Goal: Task Accomplishment & Management: Complete application form

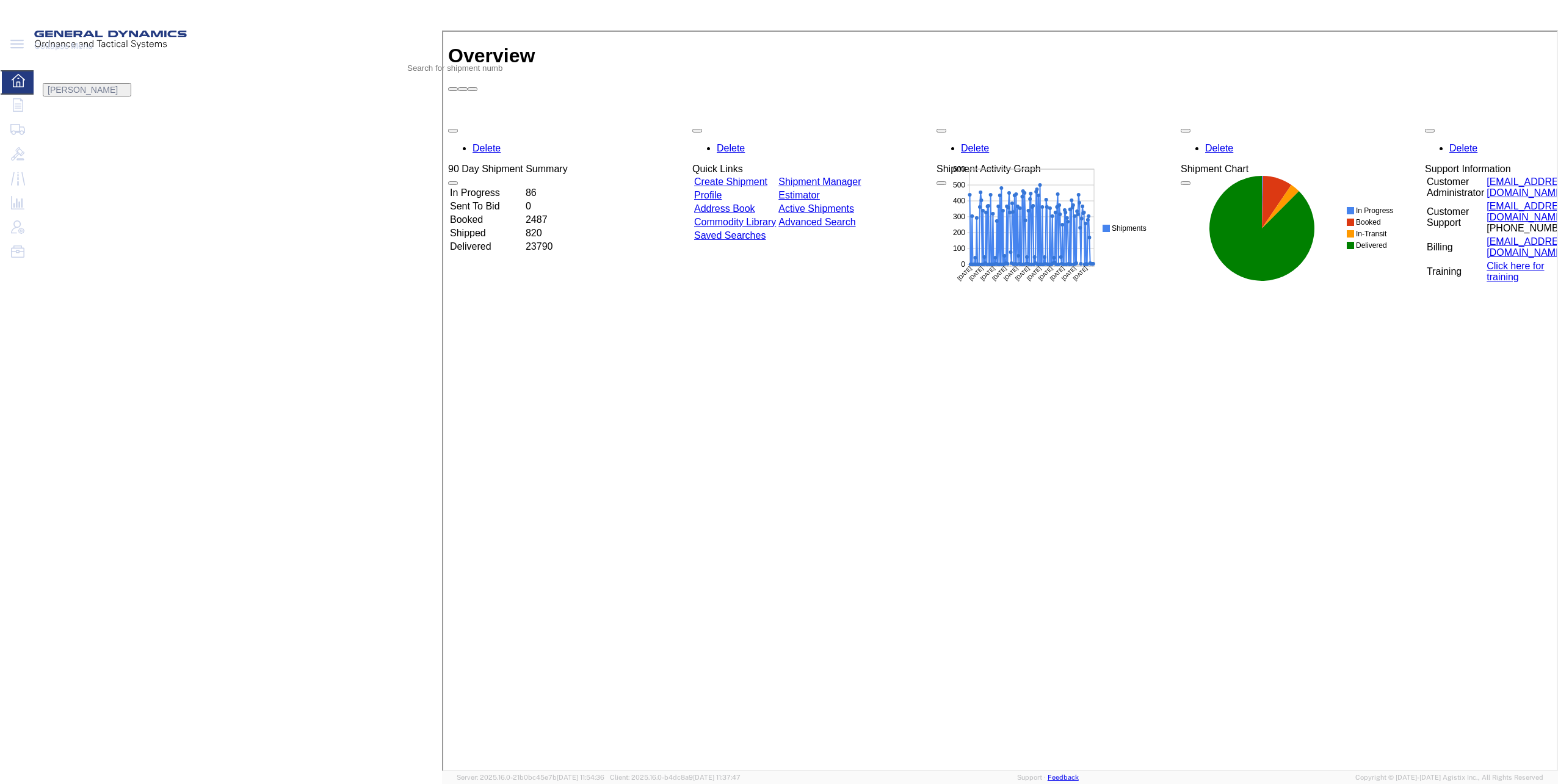
click at [423, 59] on icon at bounding box center [423, 59] width 0 height 0
drag, startPoint x: 1060, startPoint y: 15, endPoint x: 1366, endPoint y: 10, distance: 306.0
click at [141, 53] on input "search" at bounding box center [87, 68] width 105 height 30
paste input "56383655"
click at [423, 59] on icon at bounding box center [423, 59] width 0 height 0
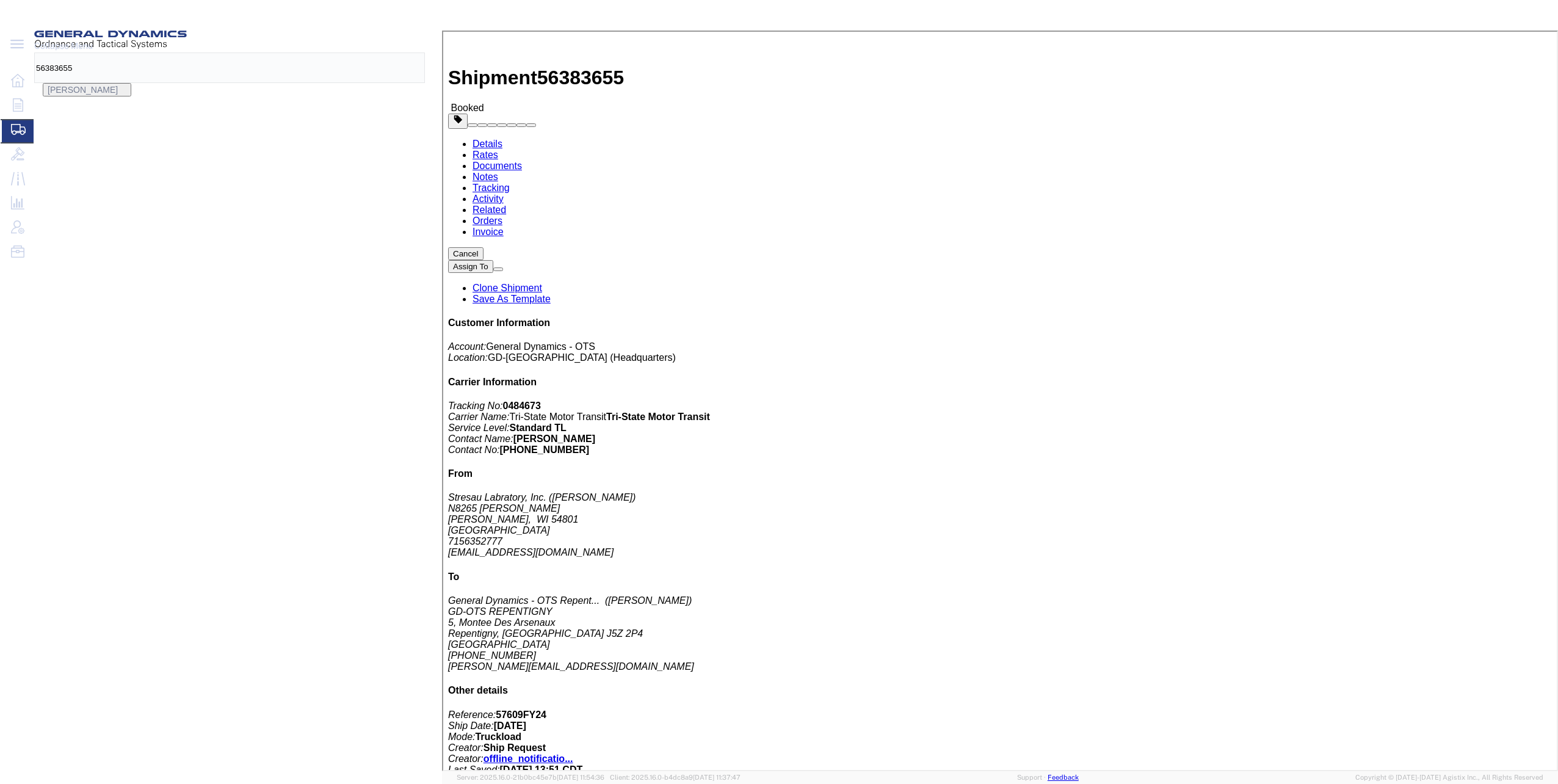
click link "Documents"
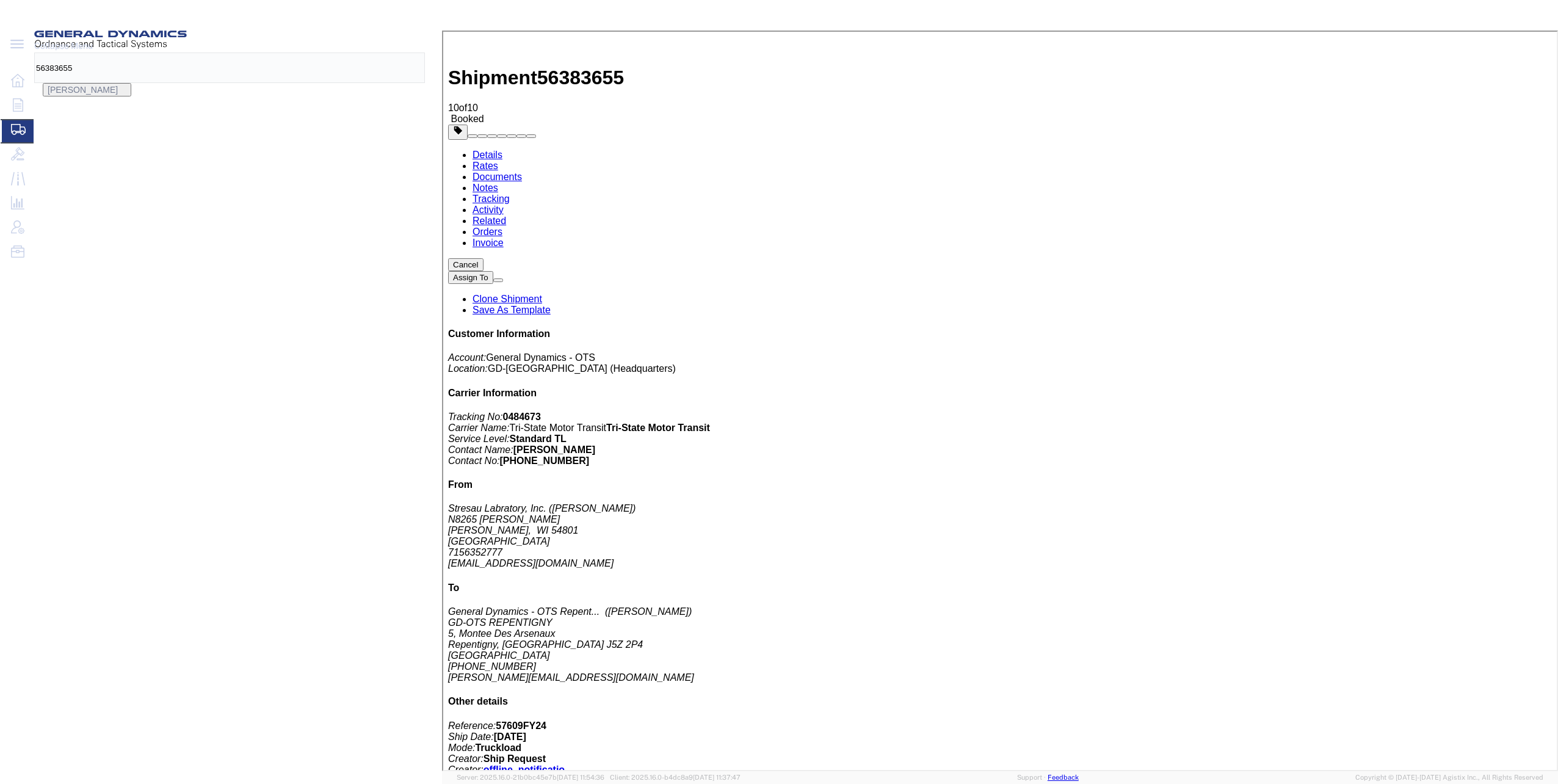
drag, startPoint x: 1064, startPoint y: 15, endPoint x: 1145, endPoint y: 16, distance: 81.0
click at [141, 53] on input "56383655" at bounding box center [87, 68] width 105 height 30
paste input "487829"
type input "56487829"
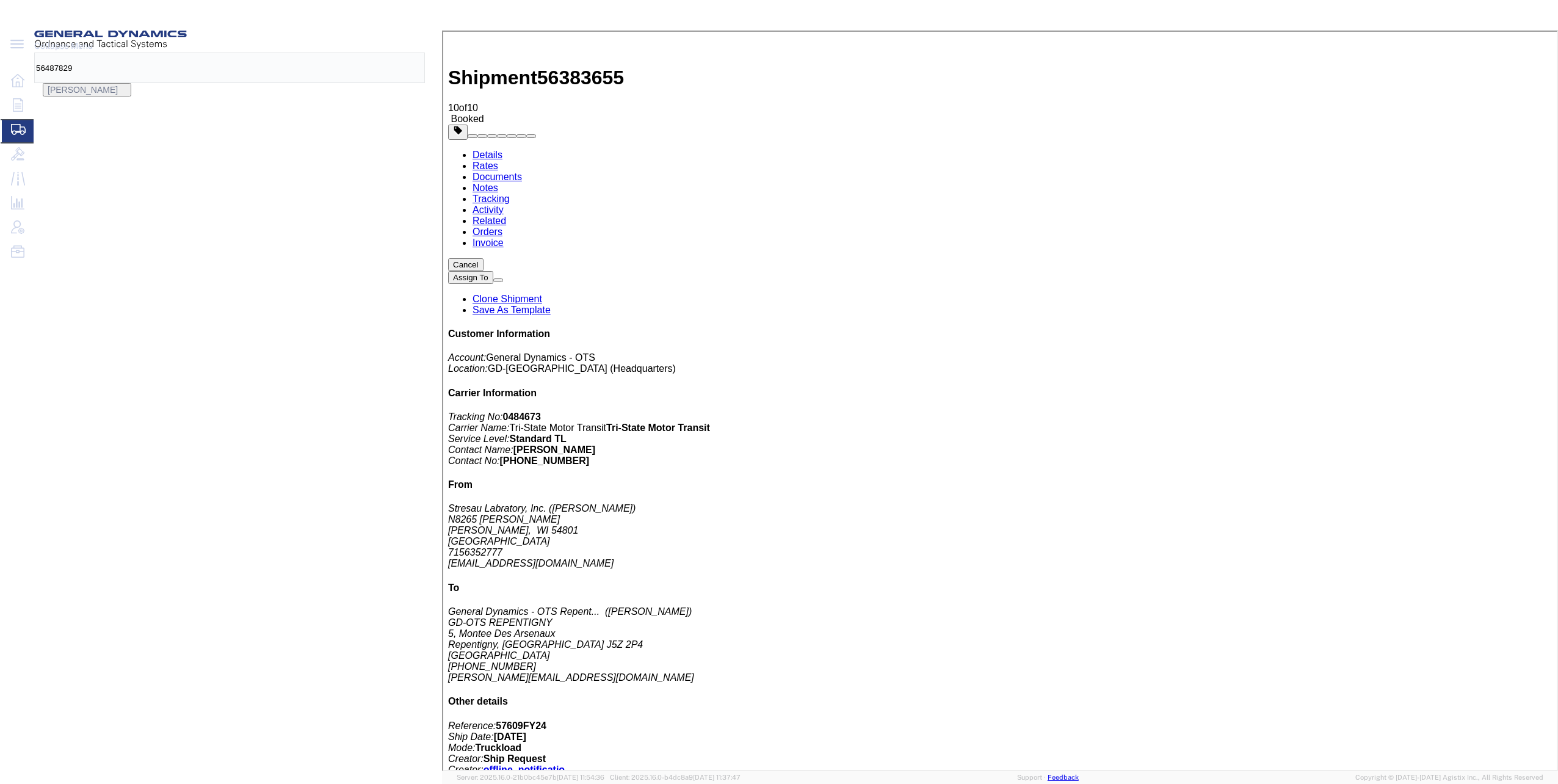
click at [423, 59] on icon at bounding box center [423, 59] width 0 height 0
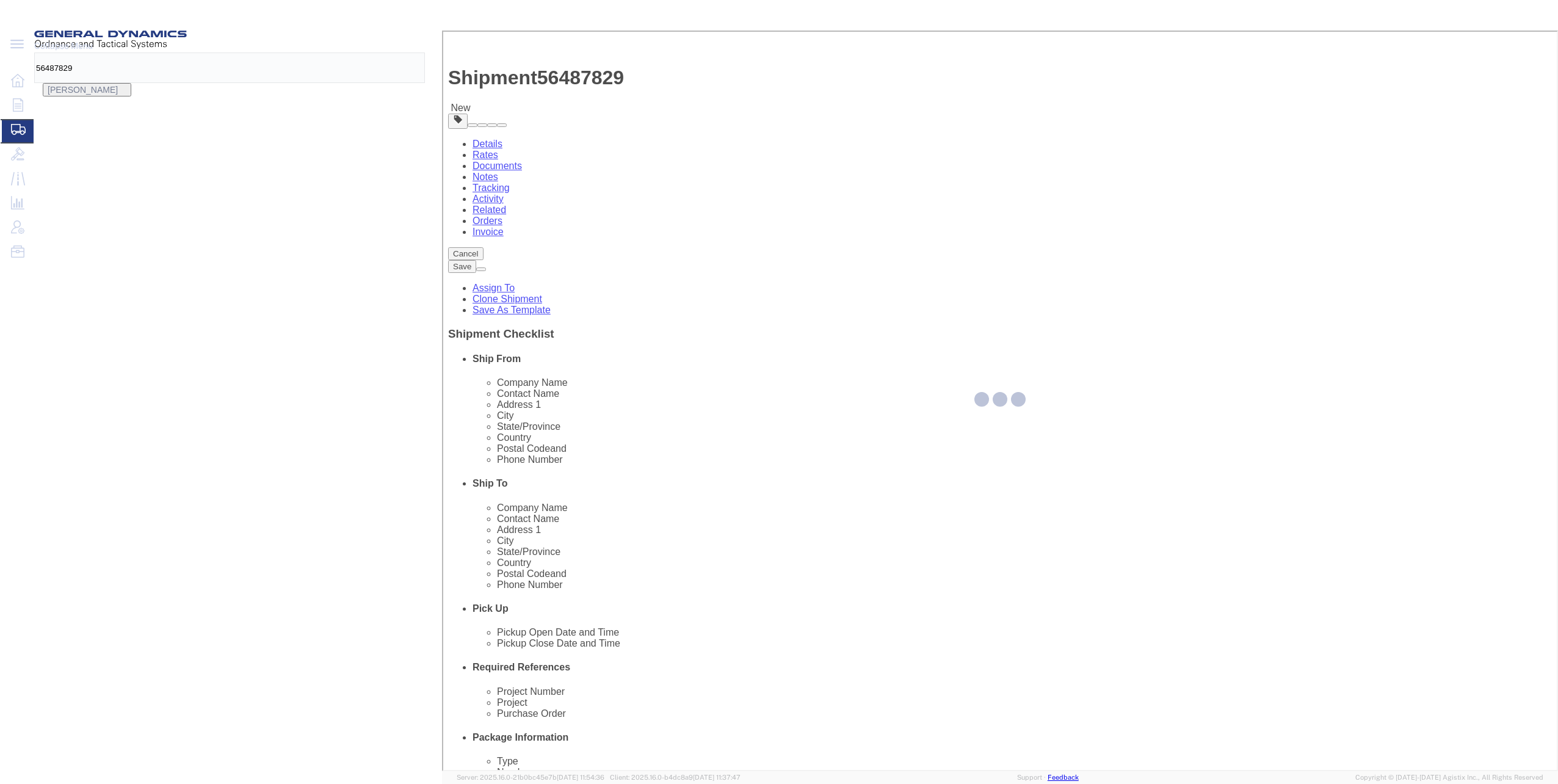
select select
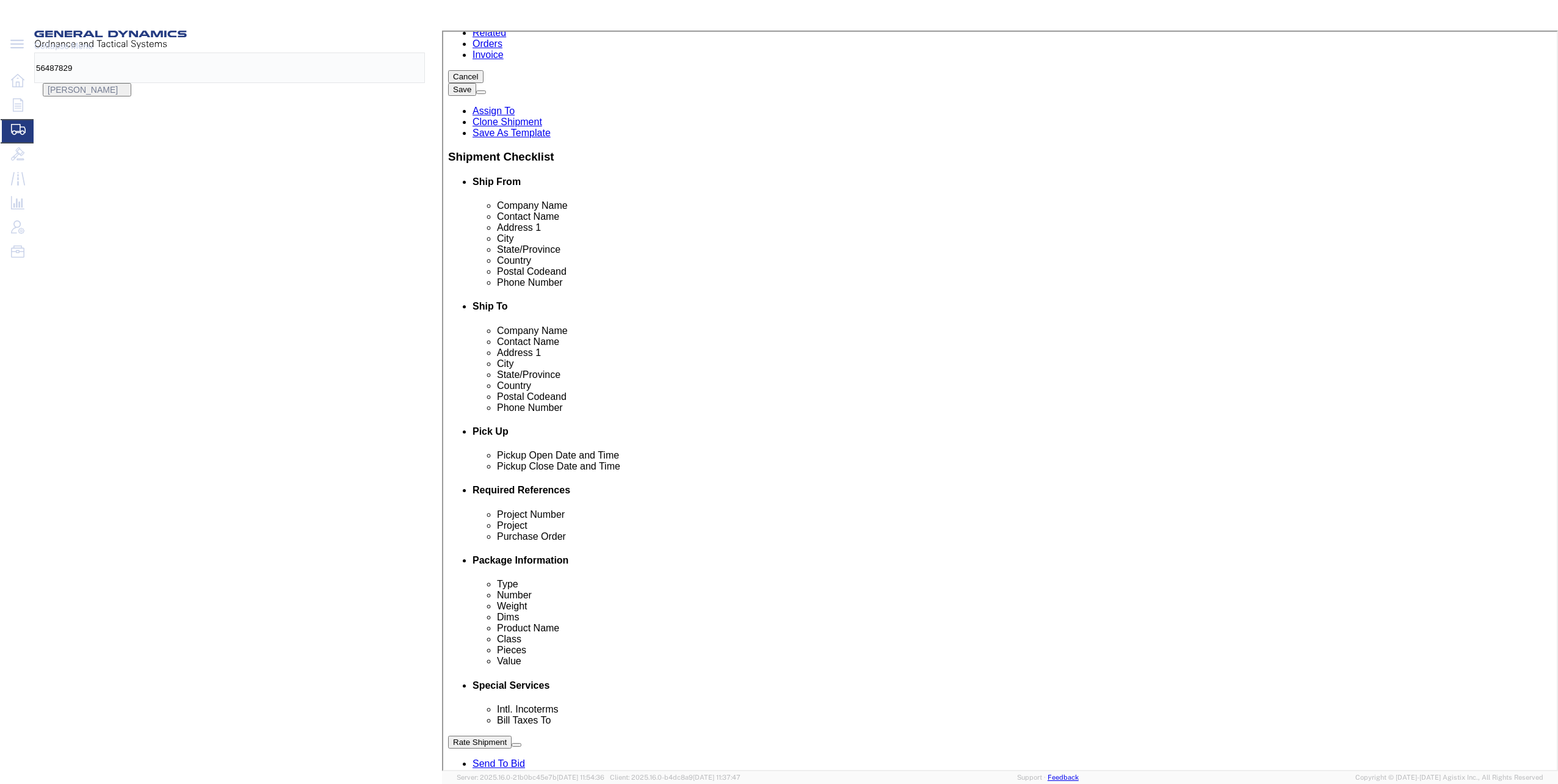
scroll to position [244, 0]
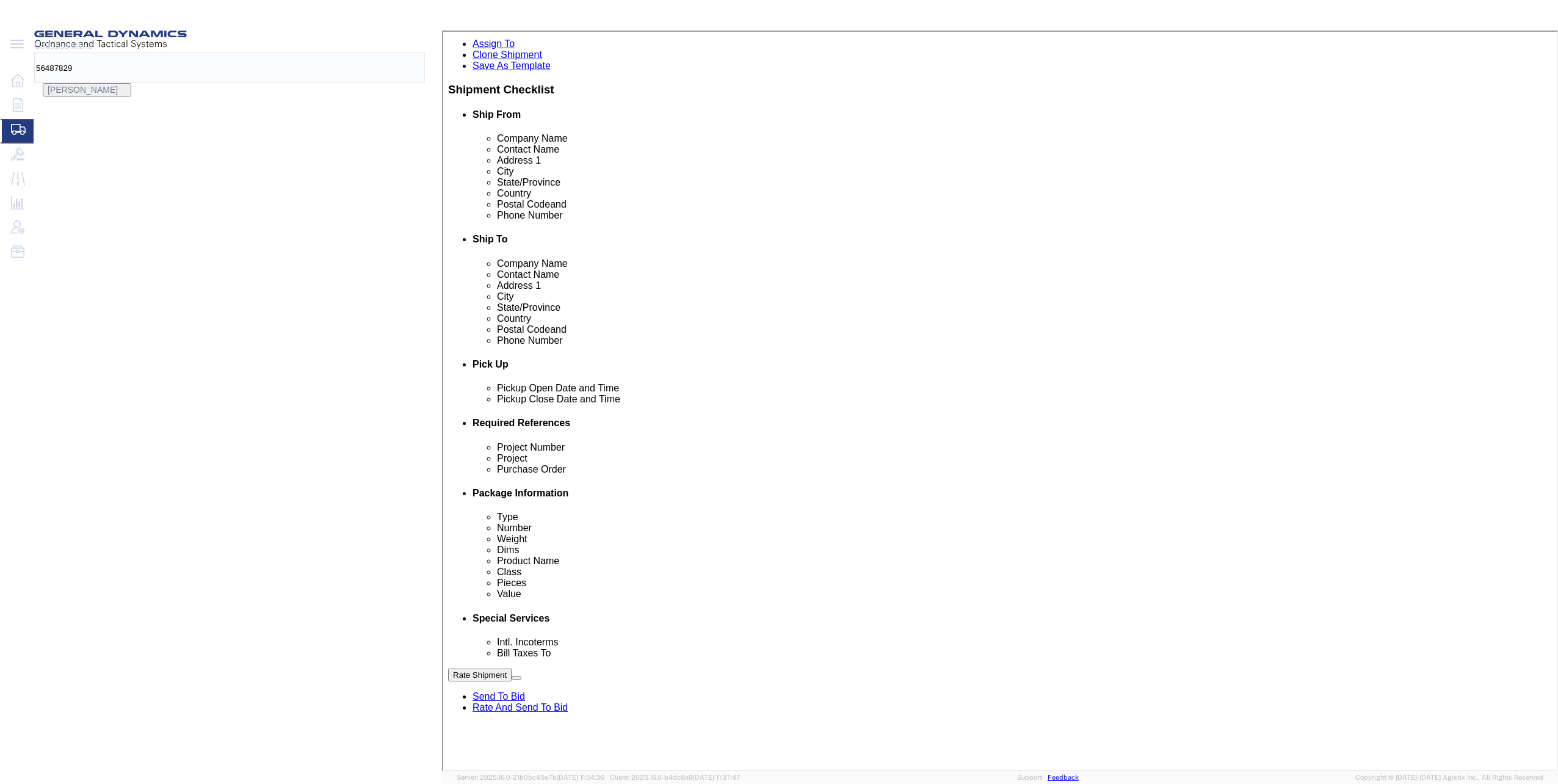
click div "Aug 14 2025 11:12 AM"
click input "11:12 AM"
type input "8:00 AM"
click button "Apply"
click div "Aug 18 2025 9:00 AM"
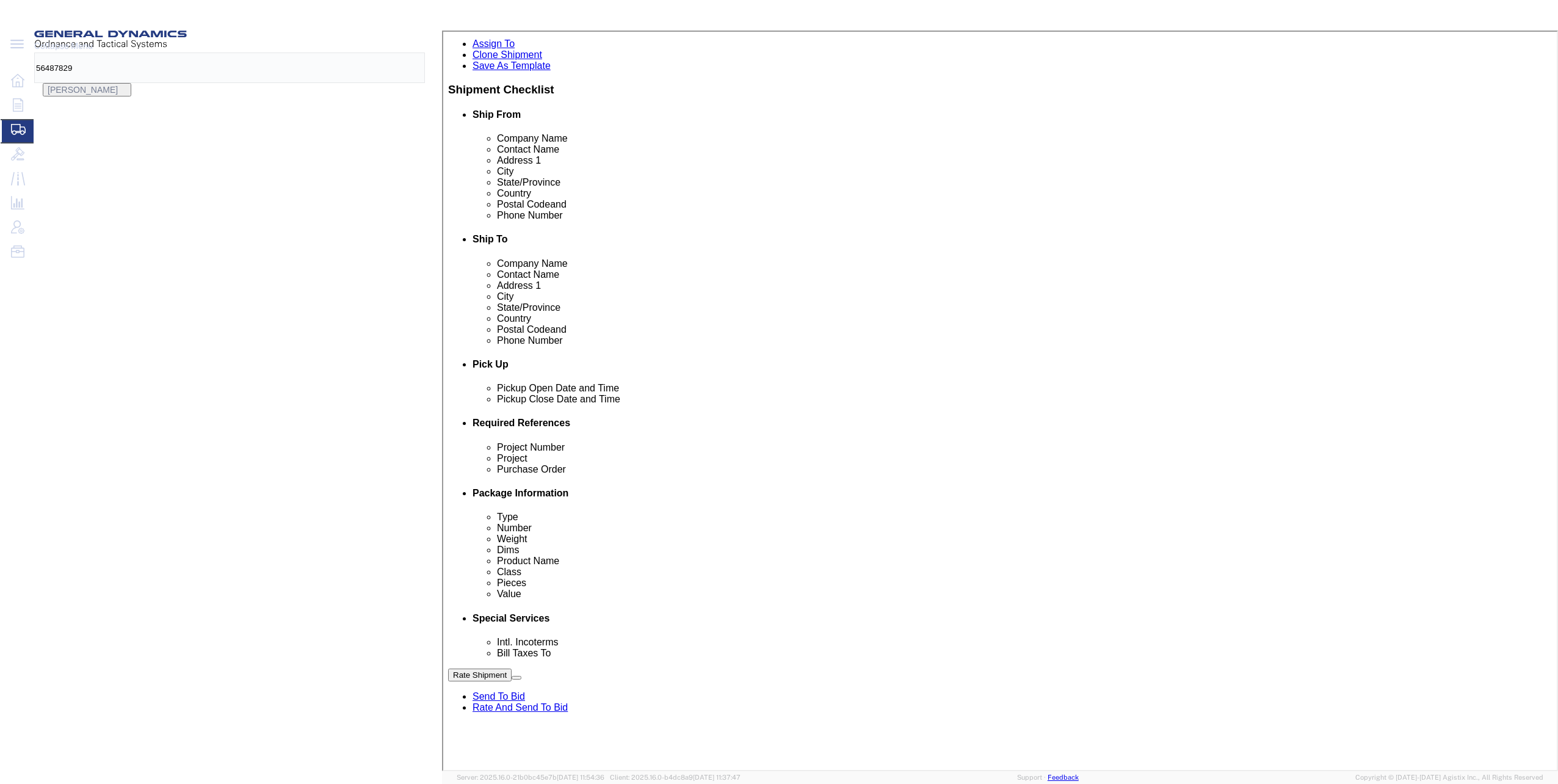
type input "3:00 PM"
click button "Apply"
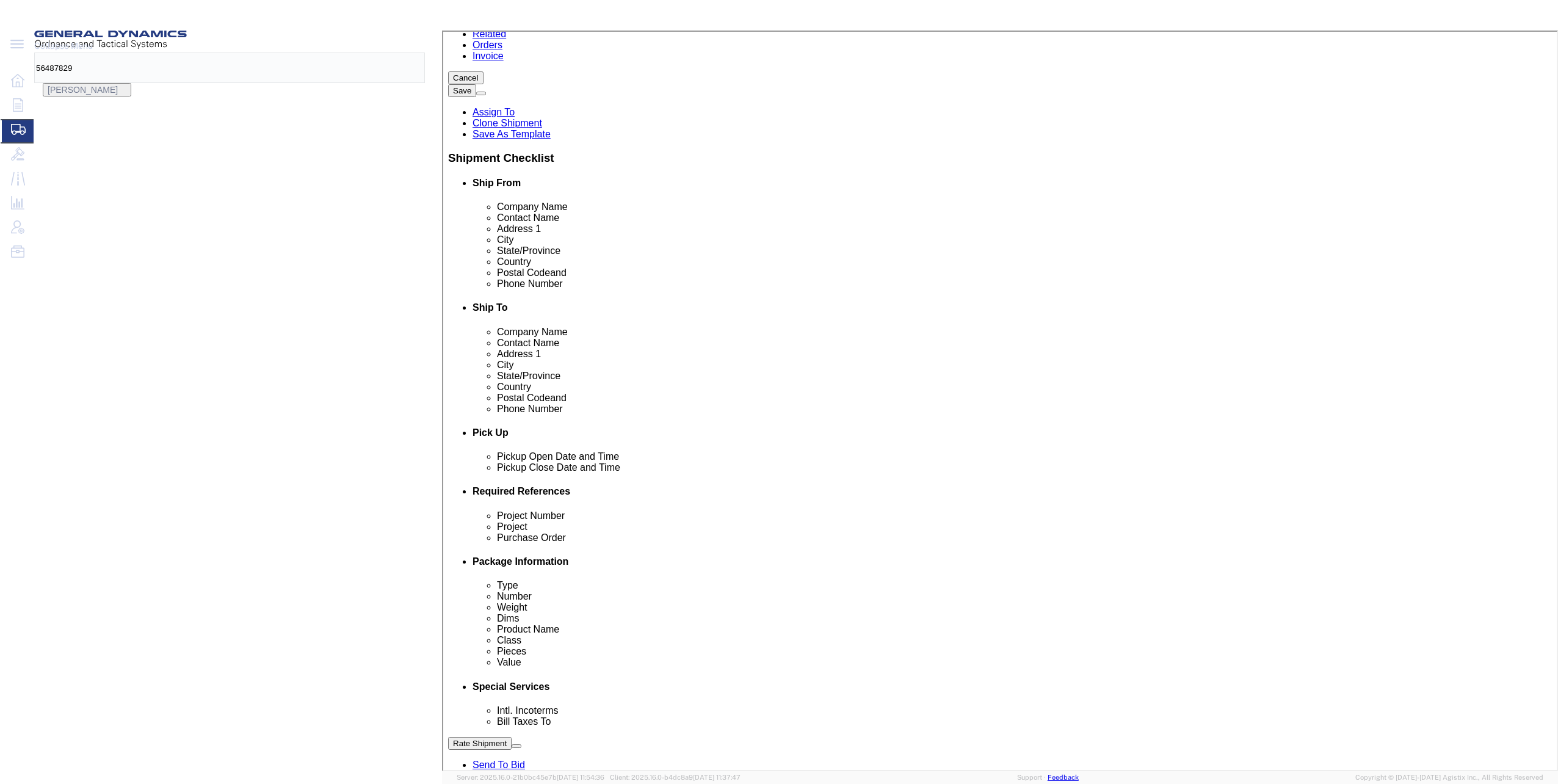
scroll to position [210, 0]
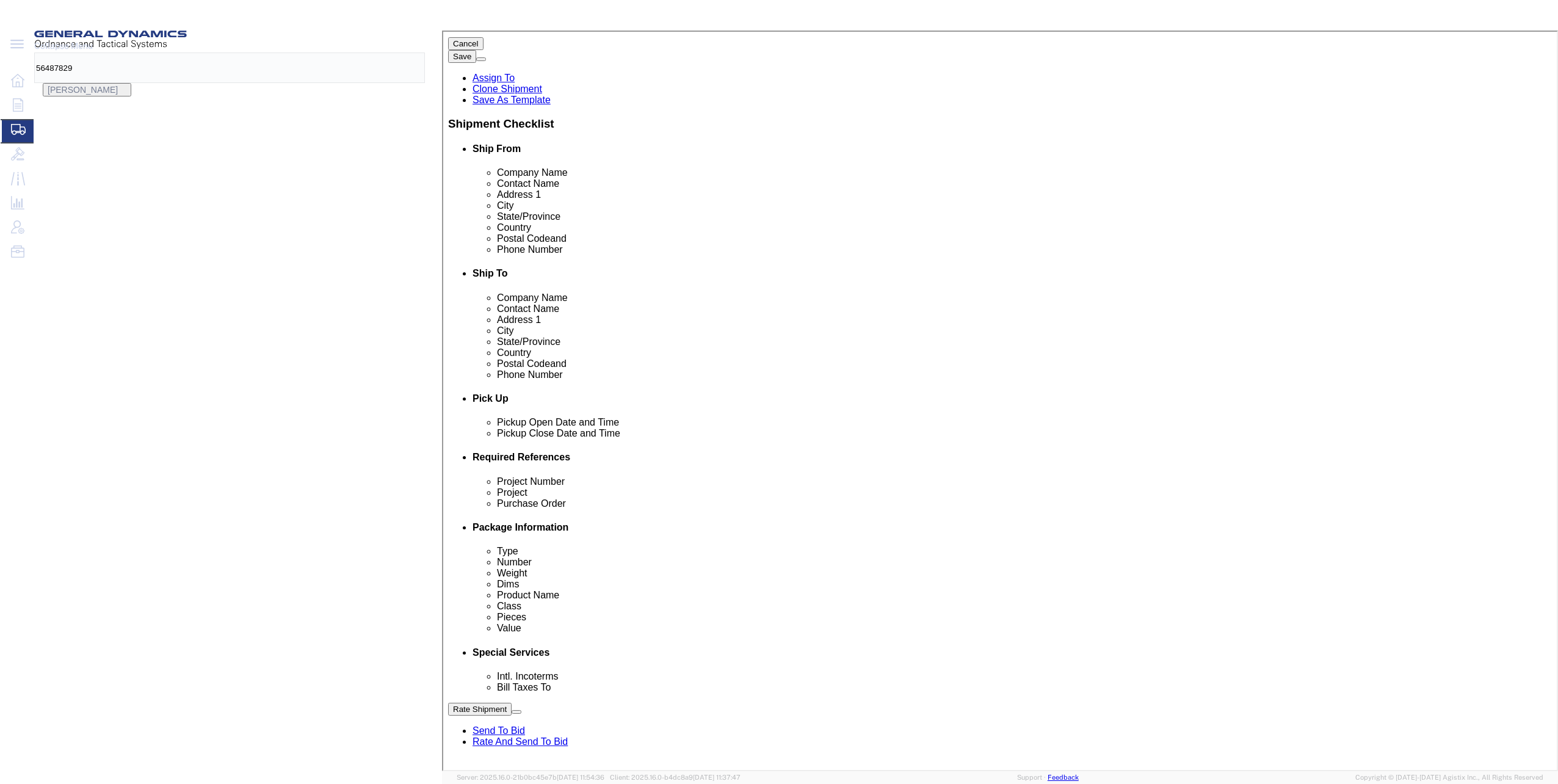
click input "text"
type input "80799"
click input "text"
type input "30100301"
click input "text"
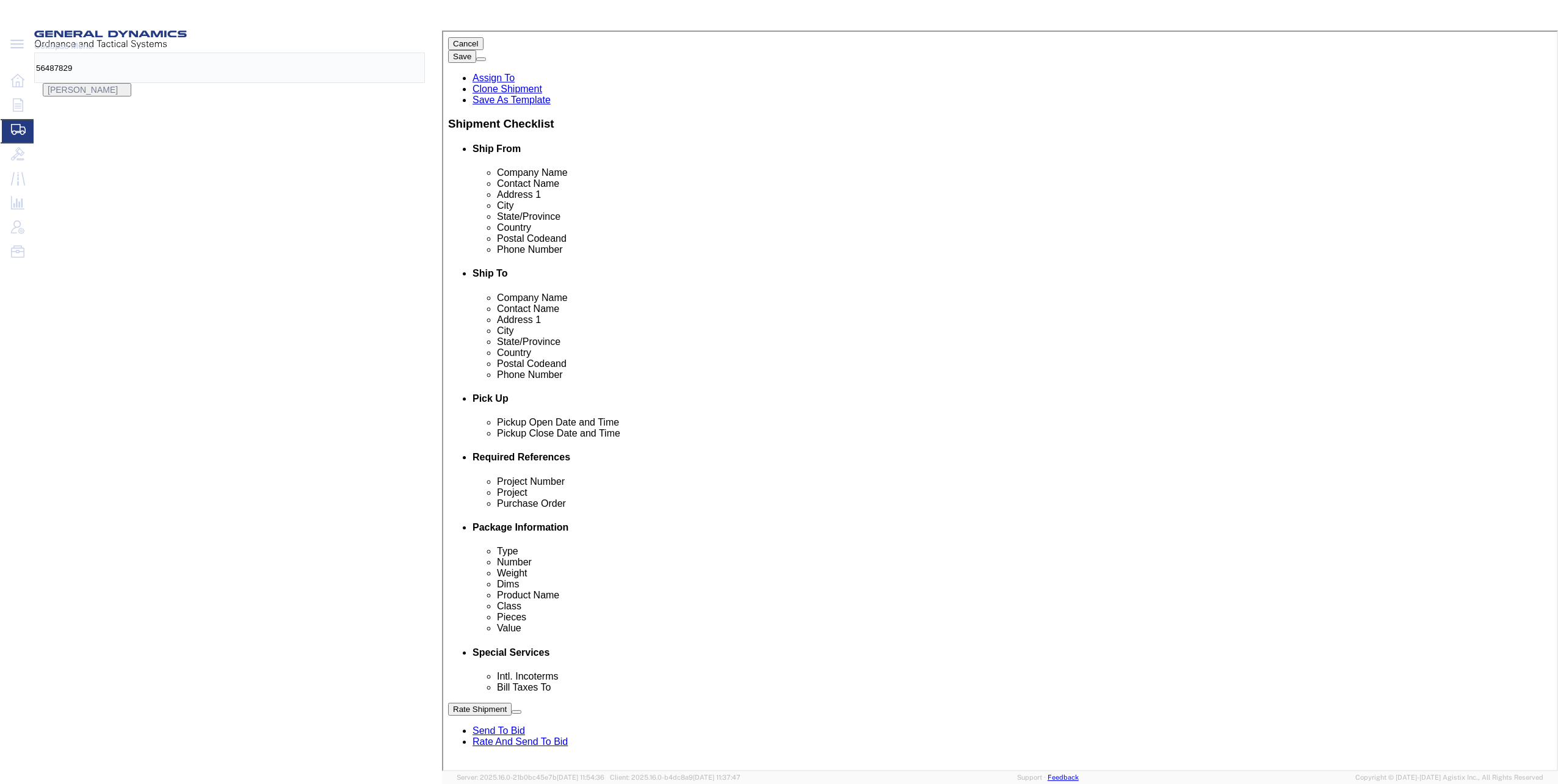
click input "LC7"
type input "LC7FY24 M1002/M865A1, KE-WA1 DO F0189"
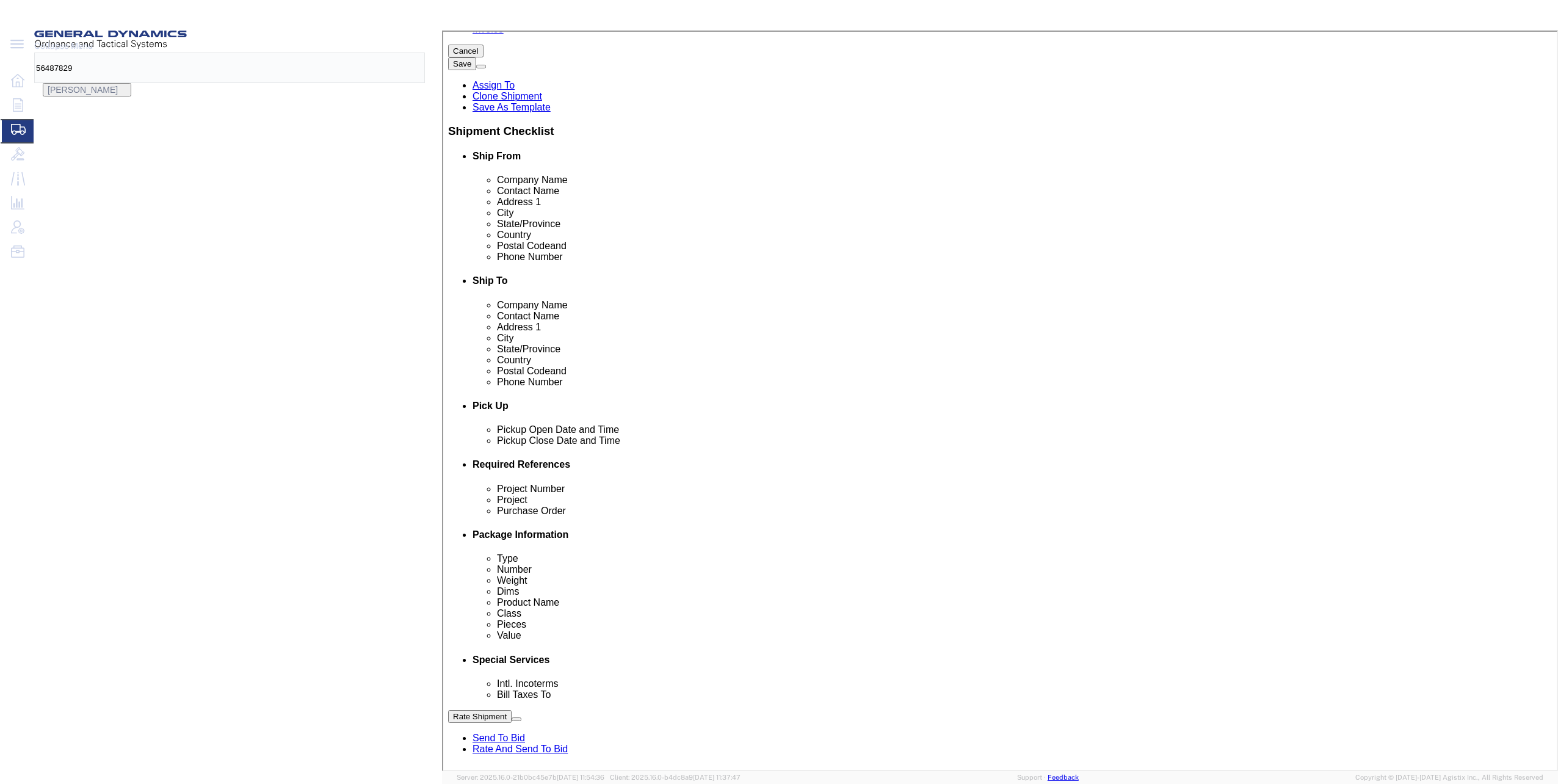
scroll to position [332, 0]
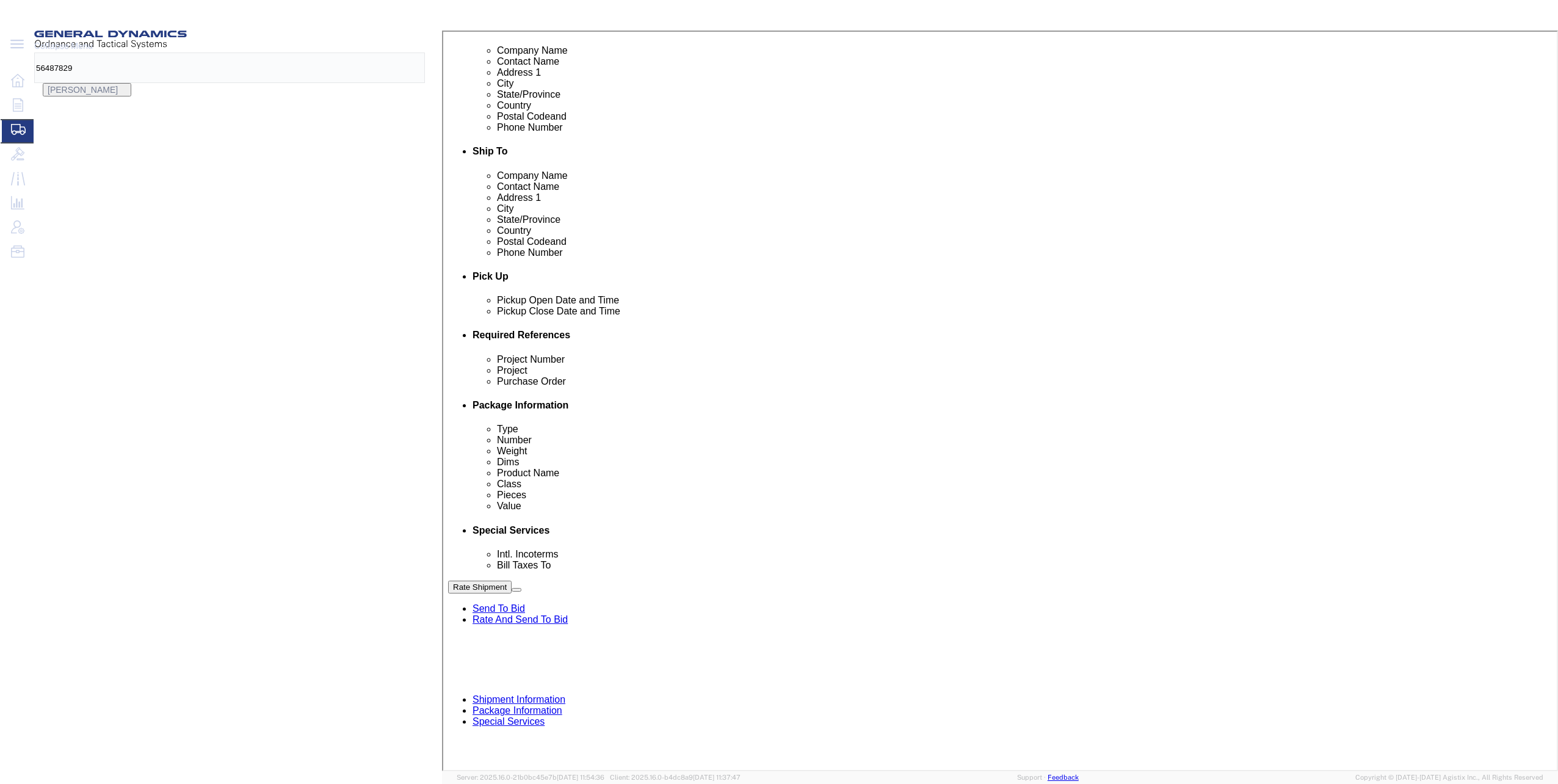
click button "Continue"
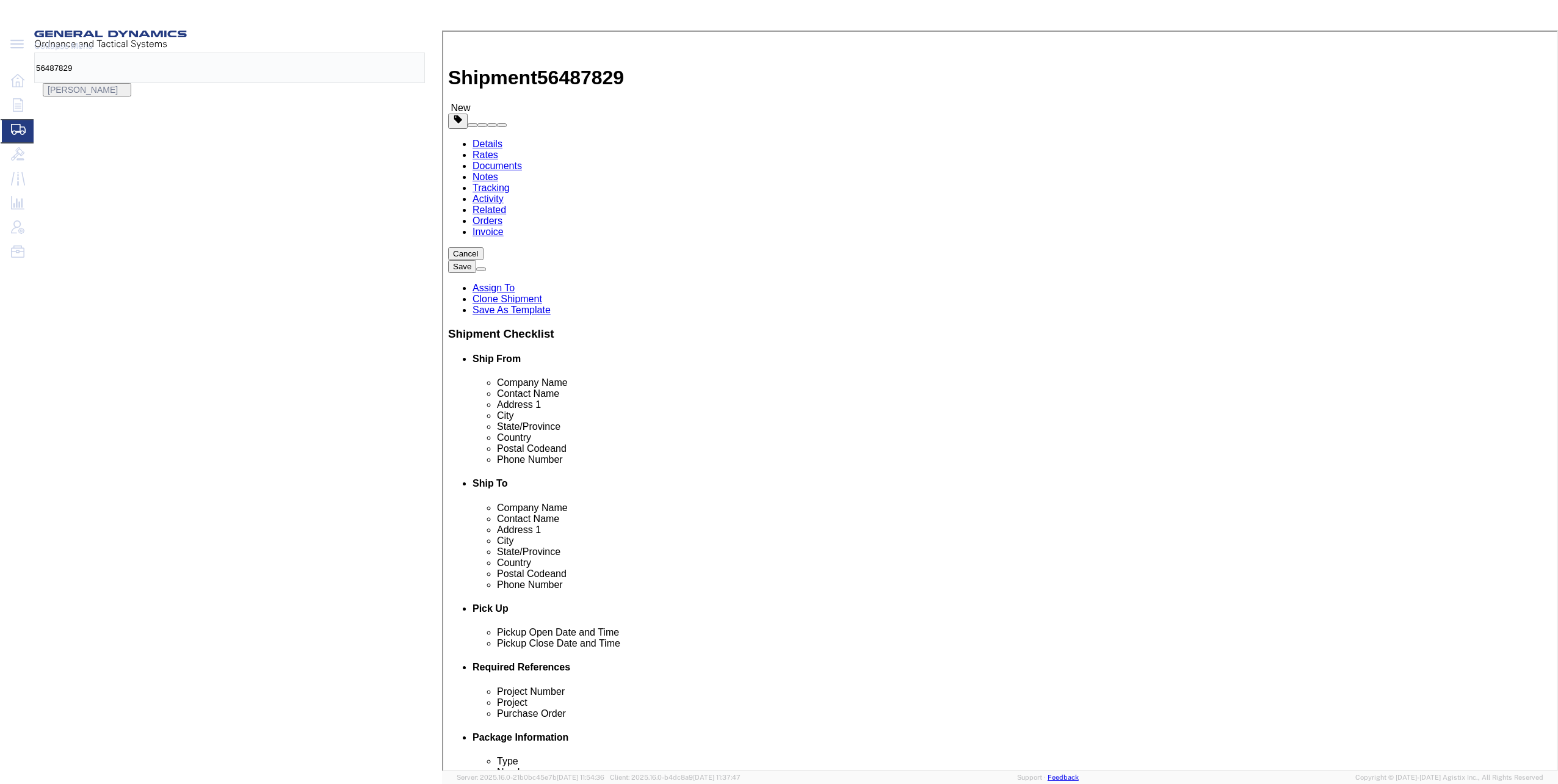
click link "Details"
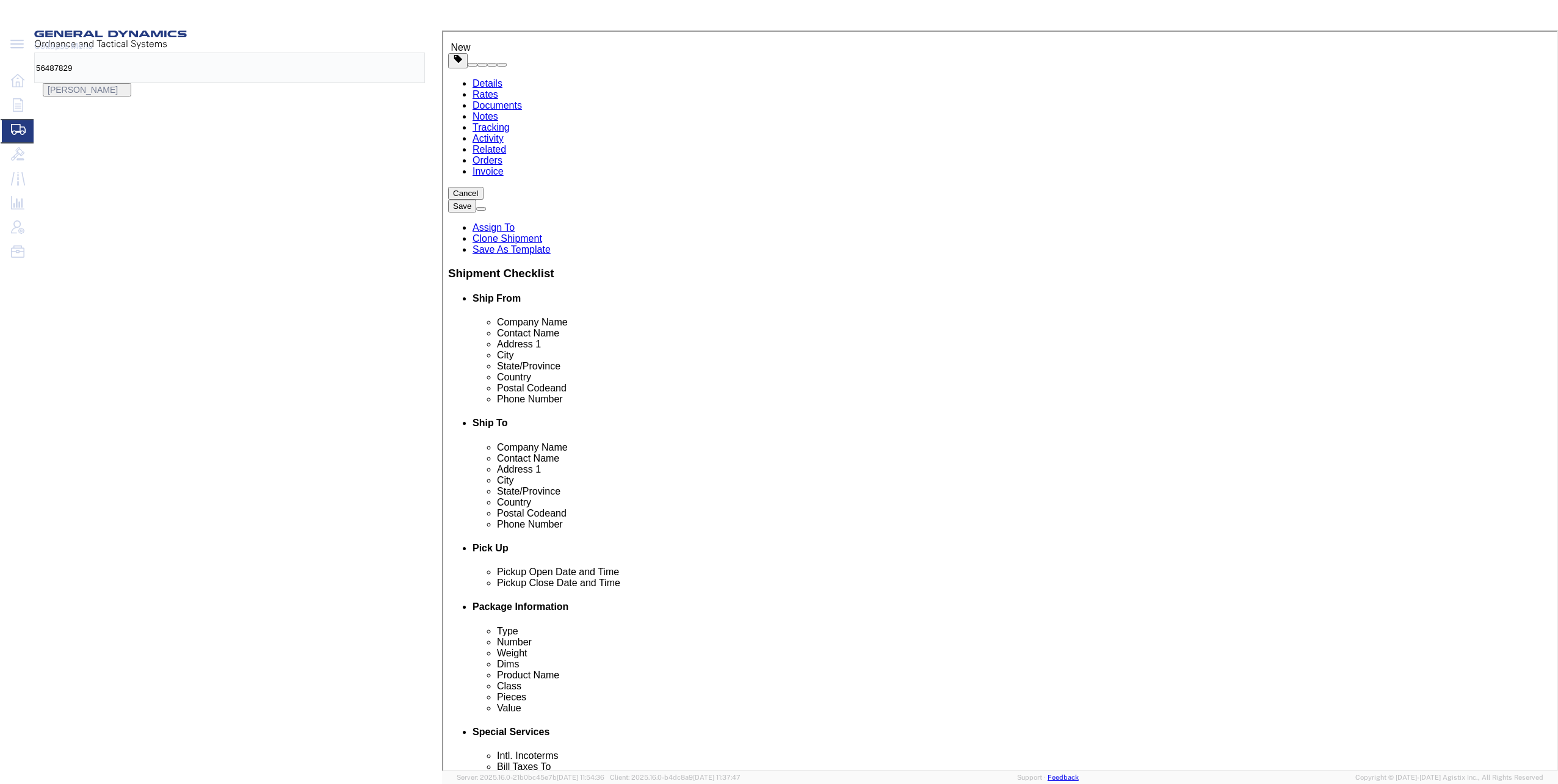
scroll to position [61, 0]
click div "Aug 18 2025 4:00 PM"
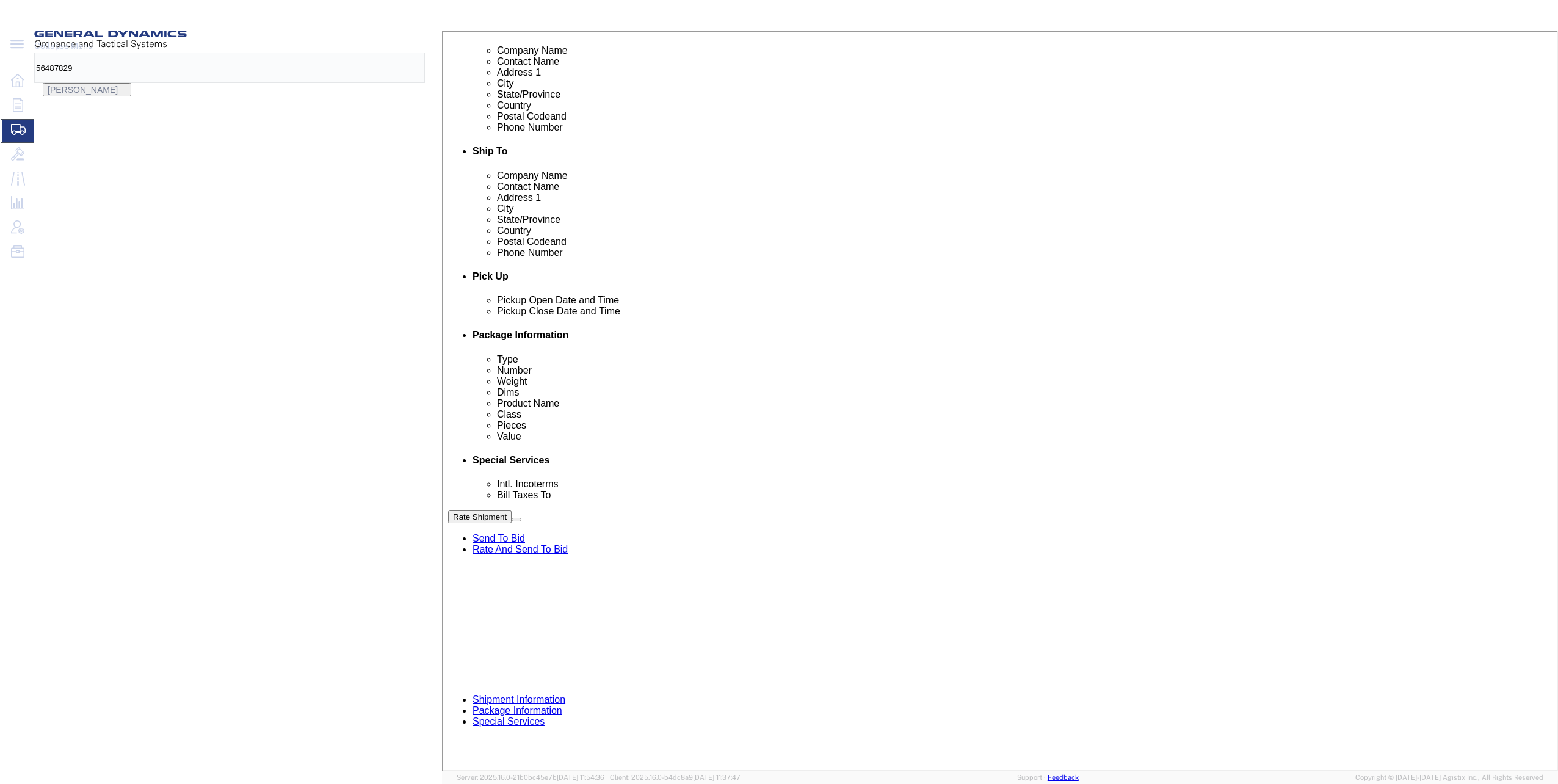
click button "Apply"
click button "Continue"
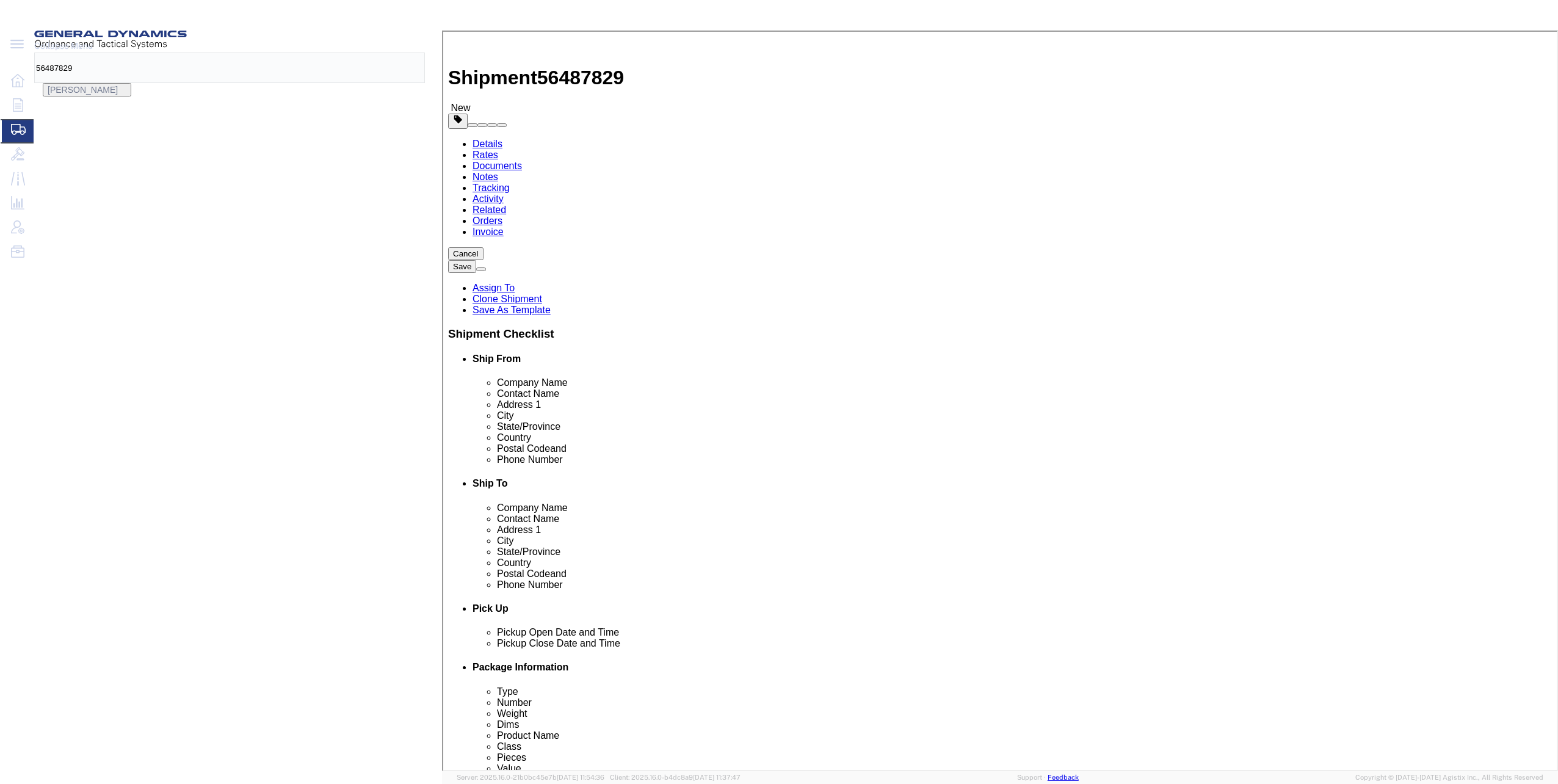
click dd "2880.00 Each"
click select "Select 50 55 60 65 70 85 92.5 100 125 175 250 300 400"
select select "70"
click select "Select 50 55 60 65 70 85 92.5 100 125 175 250 300 400"
click button "Save & Close"
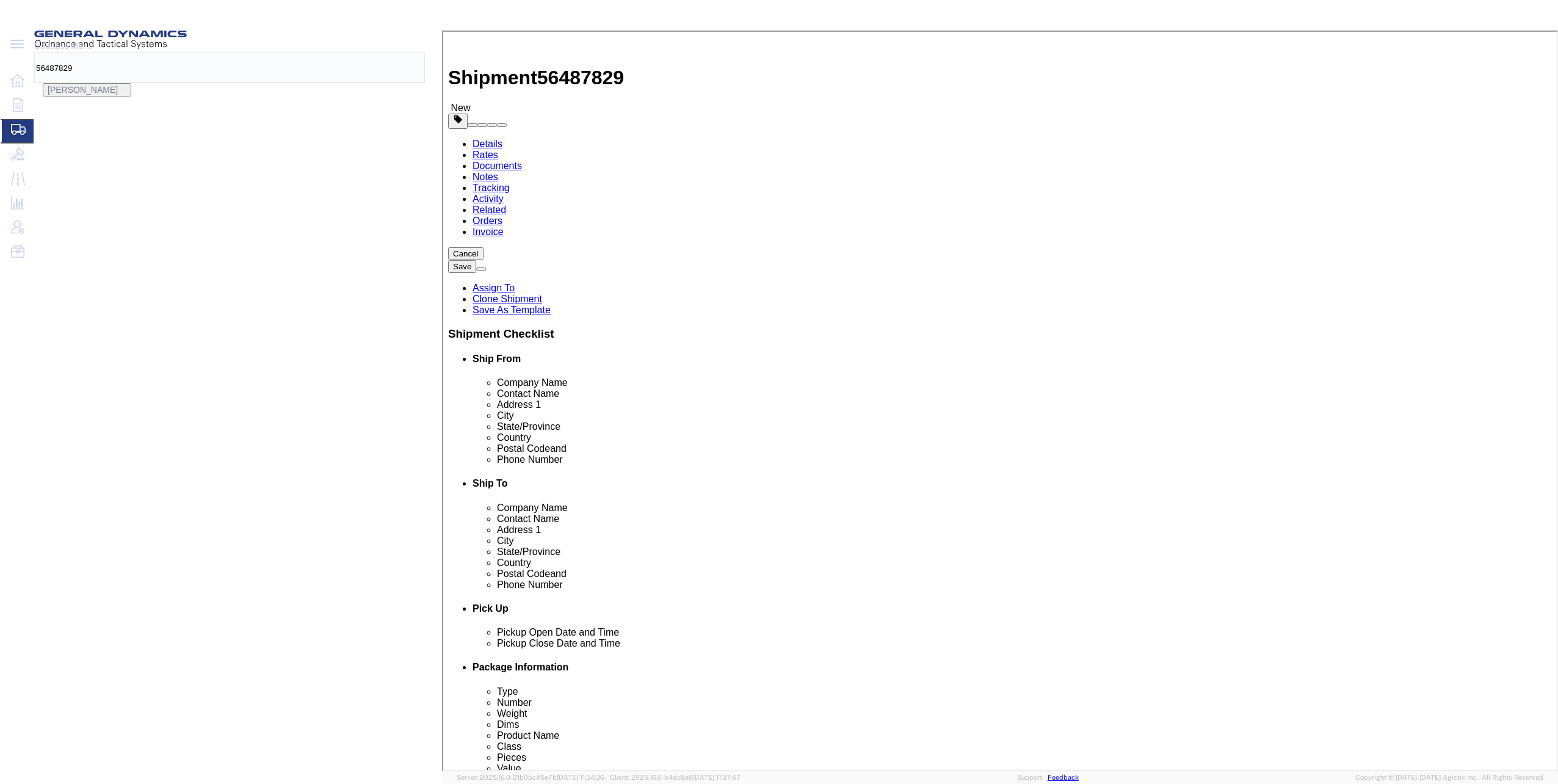
click dd "50.00 Each"
click select "Select 50 55 60 65 70 85 92.5 100 125 175 250 300 400"
select select "70"
click select "Select 50 55 60 65 70 85 92.5 100 125 175 250 300 400"
click button "Save & Close"
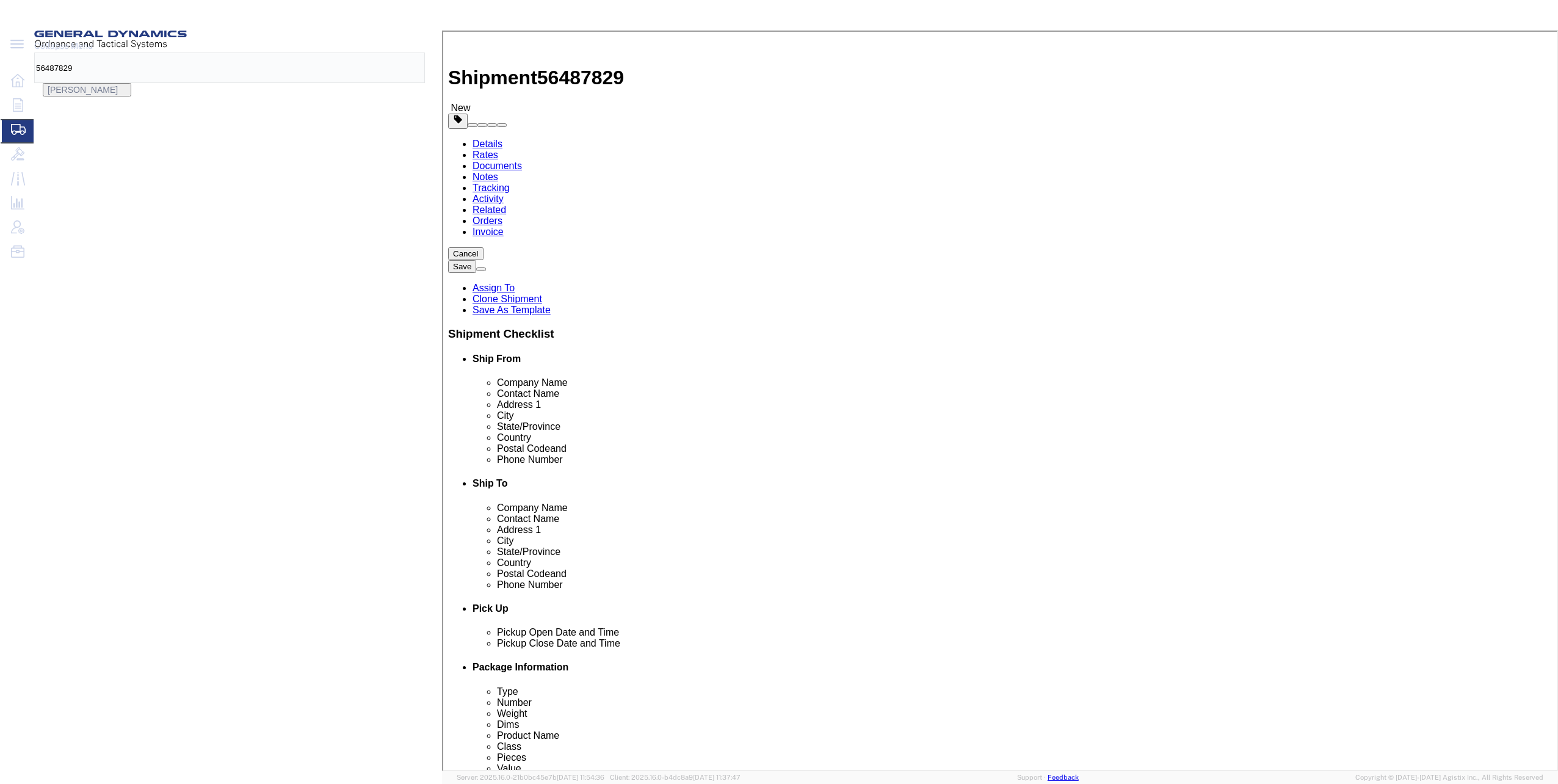
click icon
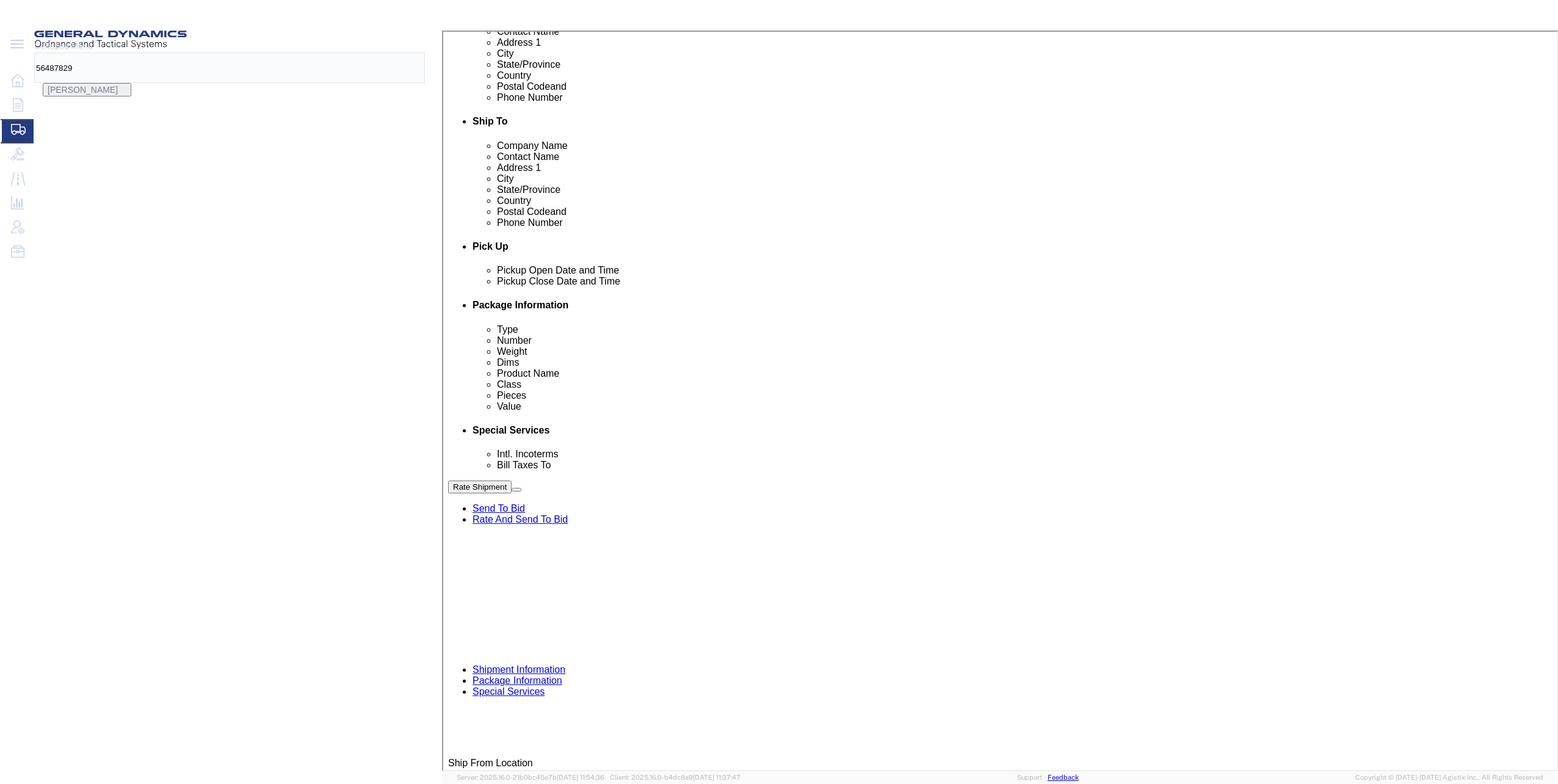
scroll to position [489, 0]
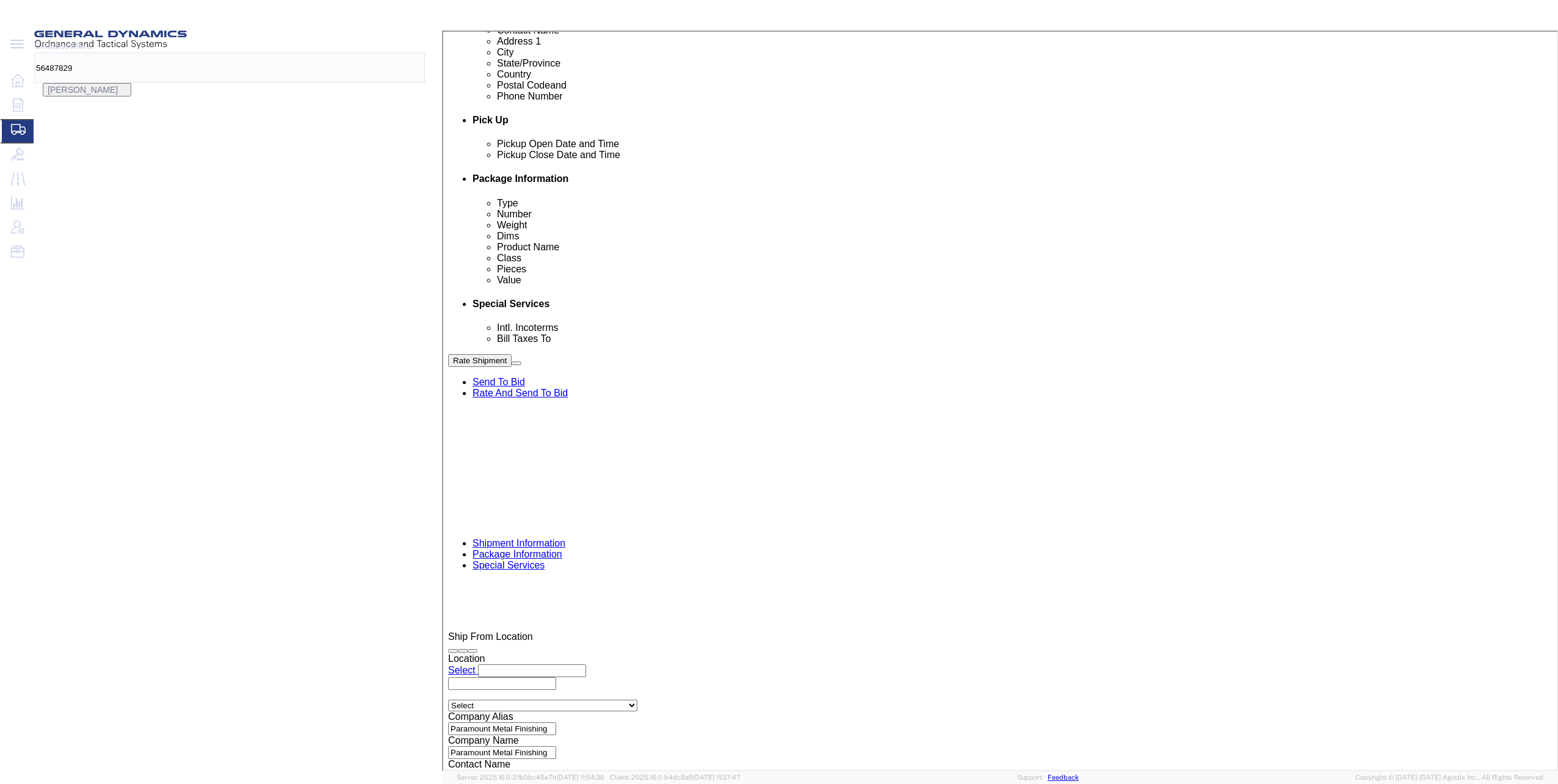
drag, startPoint x: 239, startPoint y: 423, endPoint x: 331, endPoint y: 427, distance: 92.1
click input "GD-OTS"
type input "GEDOT"
click p "- GEDOTS %DATA 2 LOGISTICS - (GEDOTS %DATA 2 LOGISTICS) PO BOX 61050, FORT MYER…"
type input "PO BOX 61050"
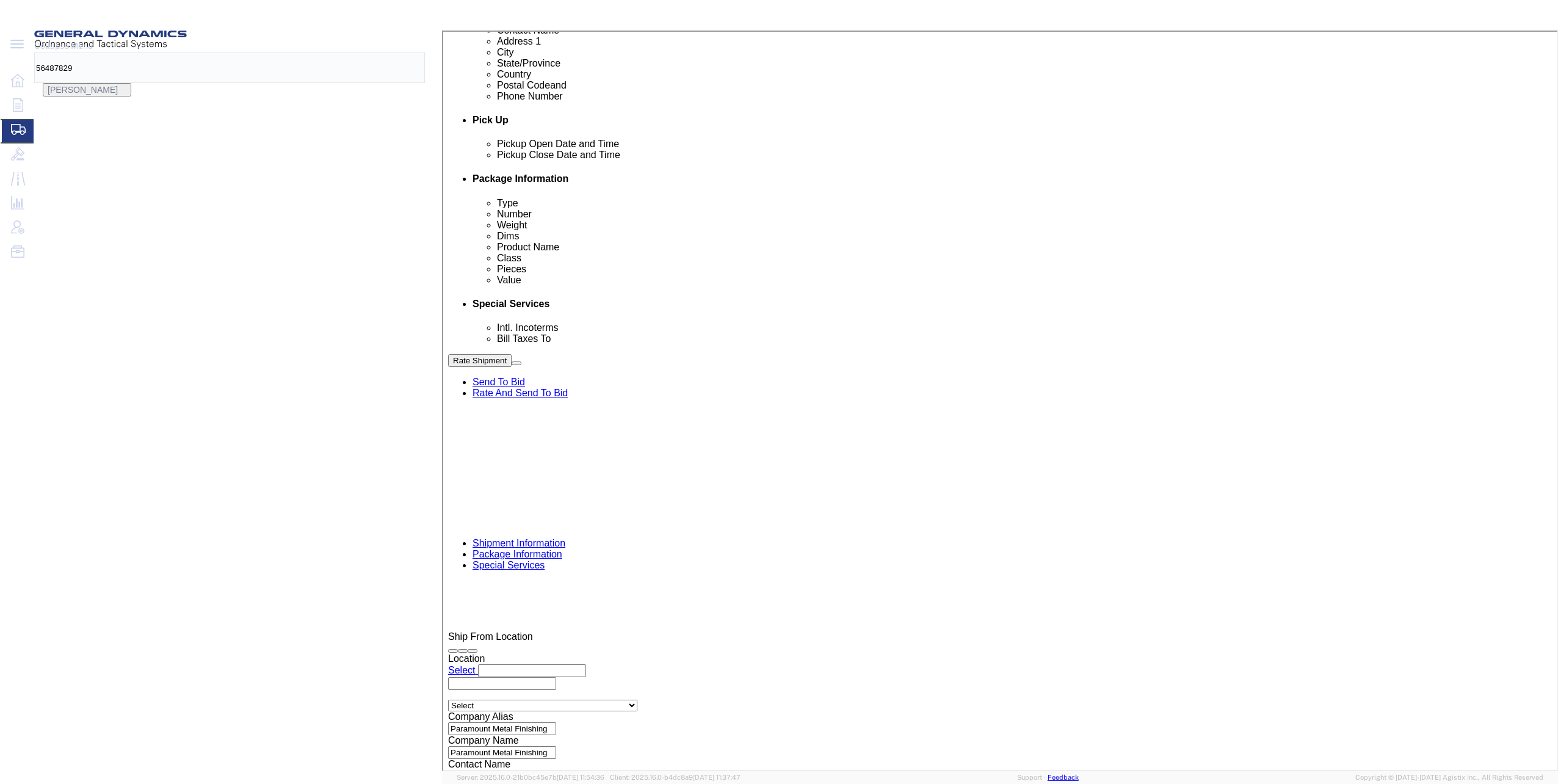
type input "GEDOTS %DATA 2 LOGISTICS"
type input "FORT MYERS"
type input "33906"
select select "FL"
type input "GEDOTS %DATA 2 LOGISTICS"
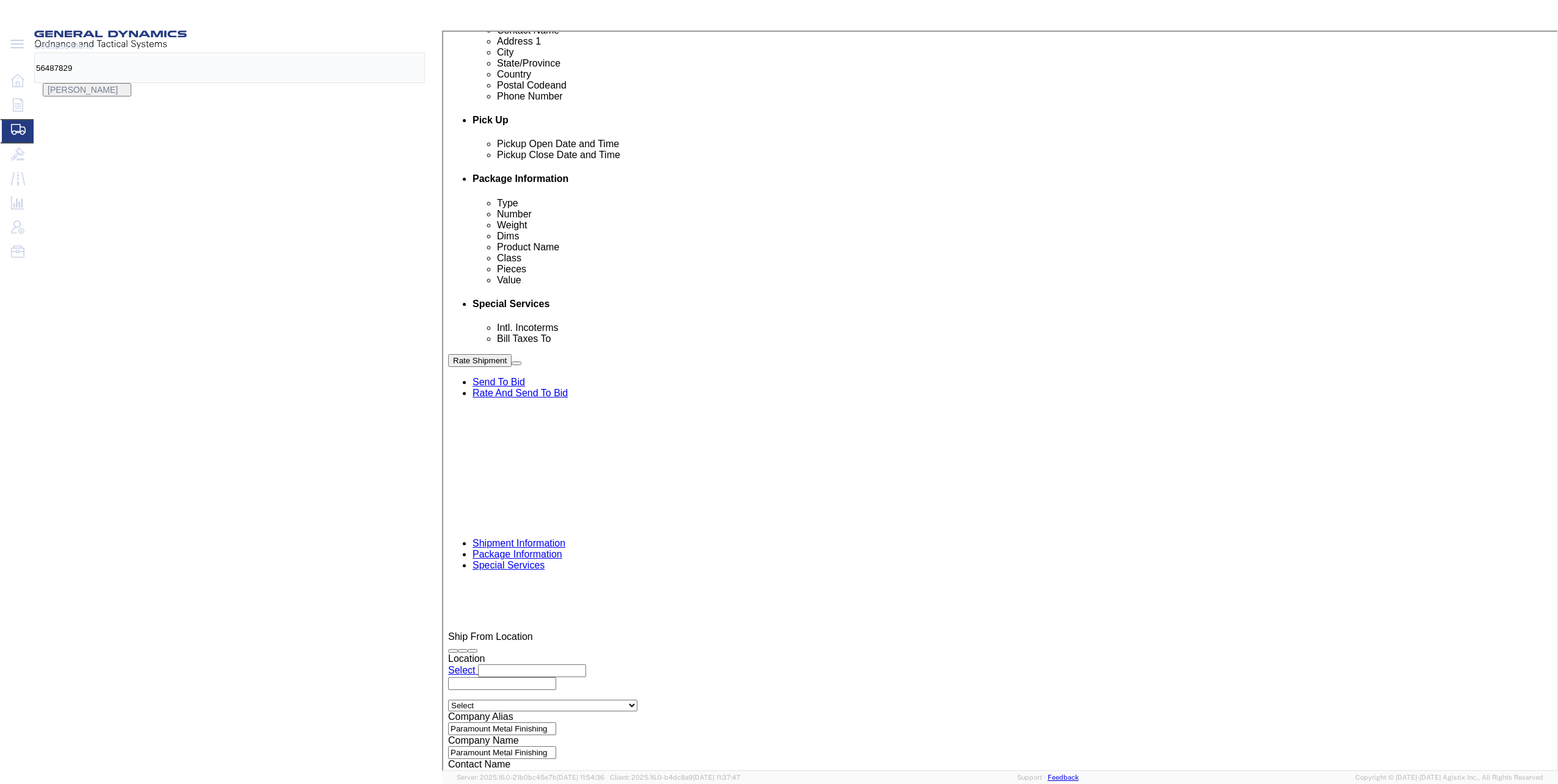
click button "Rate Shipment"
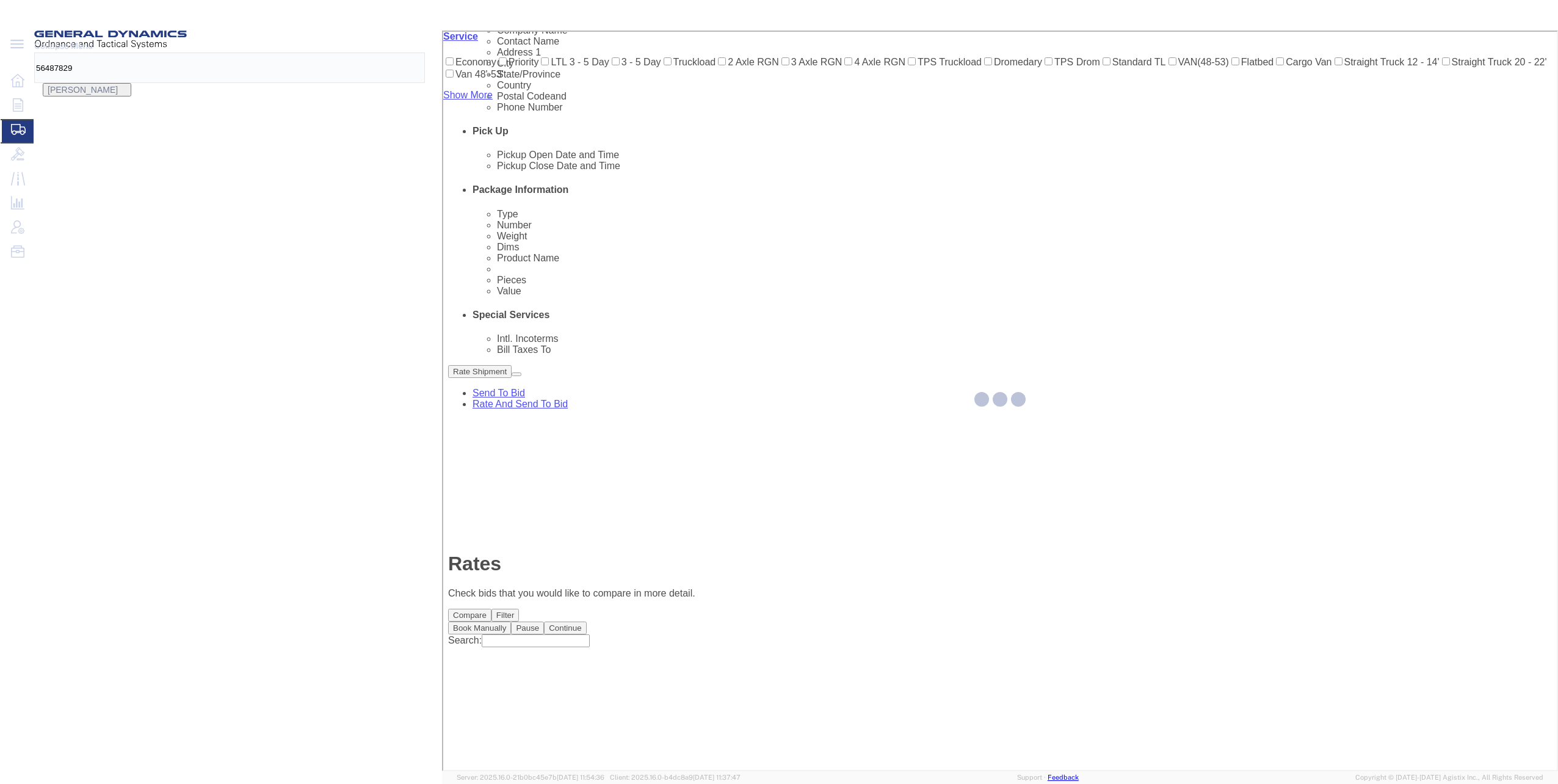
scroll to position [0, 0]
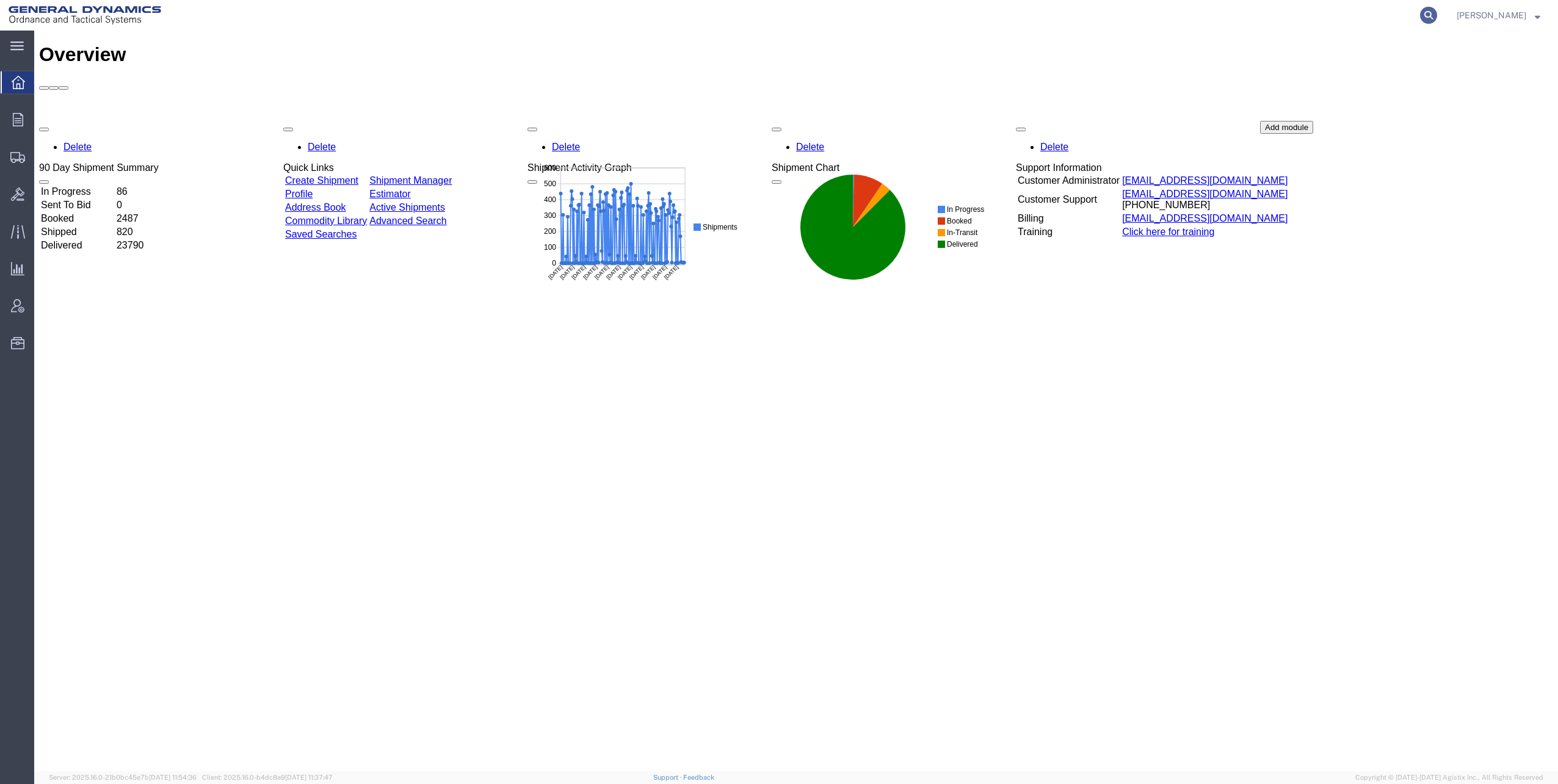
click at [1437, 13] on icon at bounding box center [1428, 15] width 17 height 17
paste input "55549622"
type input "55549622"
click at [1434, 14] on icon at bounding box center [1428, 15] width 17 height 17
